Goal: Navigation & Orientation: Find specific page/section

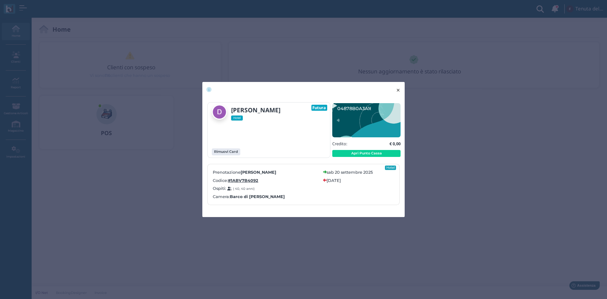
click at [400, 86] on span "×" at bounding box center [398, 90] width 5 height 8
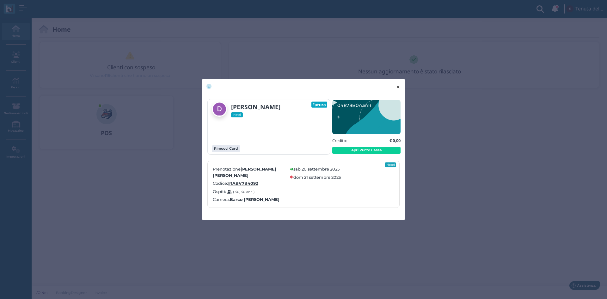
click at [396, 87] on span "×" at bounding box center [398, 87] width 5 height 8
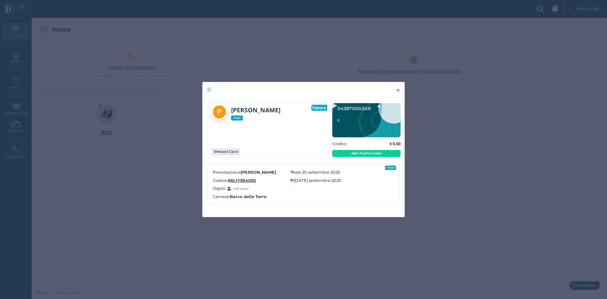
click at [400, 86] on span "×" at bounding box center [398, 90] width 5 height 8
click at [401, 88] on span "×" at bounding box center [398, 90] width 5 height 8
click at [398, 86] on span "×" at bounding box center [398, 90] width 5 height 8
click at [389, 89] on div "× close" at bounding box center [303, 90] width 202 height 16
click at [395, 88] on button "× close" at bounding box center [398, 90] width 13 height 16
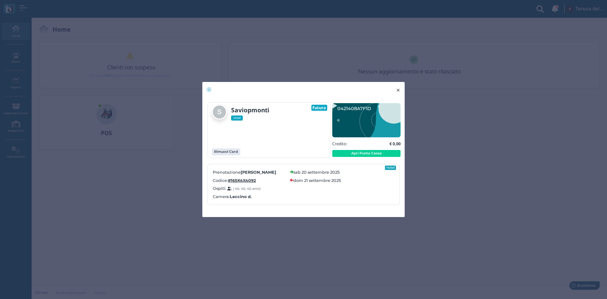
click at [401, 89] on button "× close" at bounding box center [398, 90] width 13 height 16
click at [398, 91] on span "×" at bounding box center [398, 90] width 5 height 8
click at [397, 88] on span "×" at bounding box center [398, 90] width 5 height 8
click at [396, 89] on span "×" at bounding box center [398, 90] width 5 height 8
drag, startPoint x: 398, startPoint y: 88, endPoint x: 419, endPoint y: 9, distance: 81.9
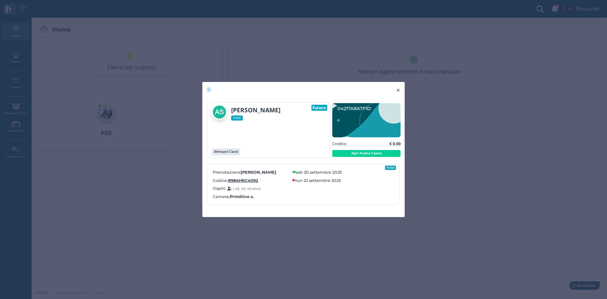
click at [398, 88] on span "×" at bounding box center [398, 90] width 5 height 8
click at [401, 89] on button "× close" at bounding box center [398, 90] width 13 height 16
click at [400, 88] on span "×" at bounding box center [398, 90] width 5 height 8
click at [402, 91] on button "× close" at bounding box center [398, 90] width 13 height 16
click at [400, 91] on span "×" at bounding box center [398, 90] width 5 height 8
